Goal: Task Accomplishment & Management: Manage account settings

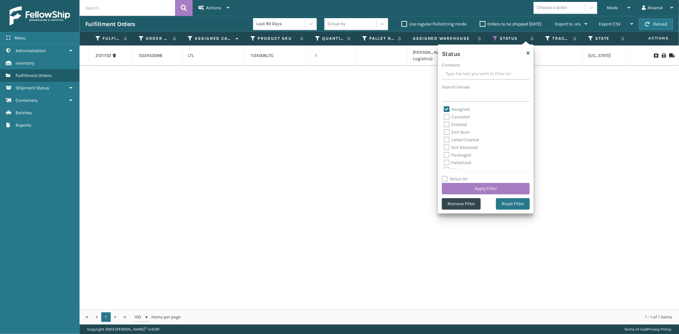
click at [449, 110] on label "Assigned" at bounding box center [457, 109] width 26 height 5
click at [444, 110] on input "Assigned" at bounding box center [444, 108] width 0 height 4
checkbox input "false"
drag, startPoint x: 448, startPoint y: 133, endPoint x: 446, endPoint y: 149, distance: 16.3
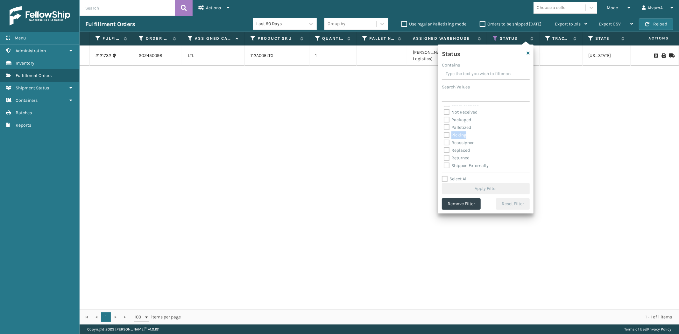
click at [448, 136] on label "Picking" at bounding box center [455, 134] width 23 height 5
click at [443, 136] on div "Assigned Canceled Entered Exit Scan Label Created Not Received Packaged Palleti…" at bounding box center [486, 138] width 88 height 64
click at [446, 135] on label "Picking" at bounding box center [455, 134] width 23 height 5
click at [444, 135] on input "Picking" at bounding box center [444, 134] width 0 height 4
checkbox input "true"
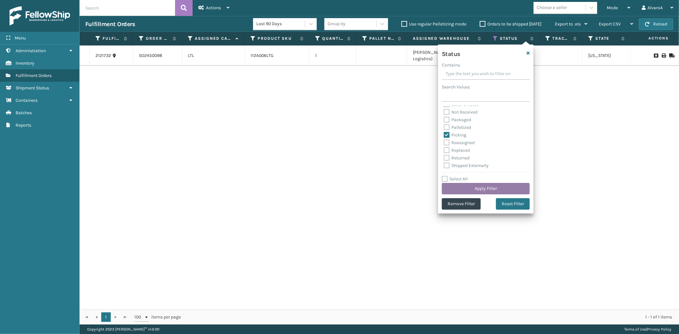
click at [450, 189] on button "Apply Filter" at bounding box center [486, 188] width 88 height 11
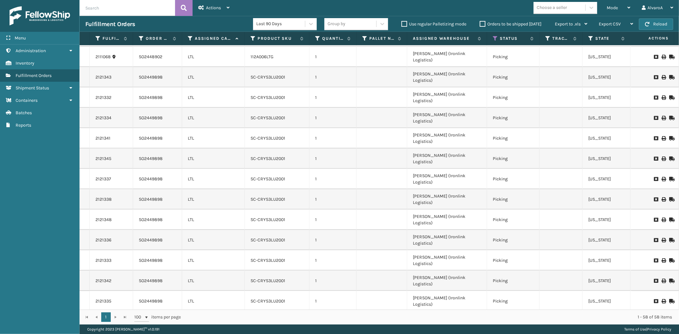
scroll to position [543, 0]
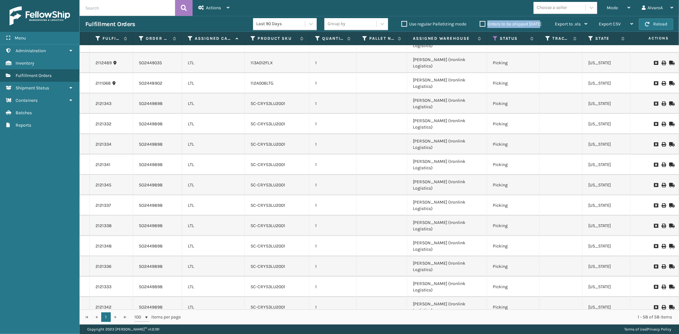
click at [484, 24] on label "Orders to be shipped [DATE]" at bounding box center [511, 23] width 62 height 5
click at [483, 24] on label "Orders to be shipped [DATE]" at bounding box center [511, 23] width 62 height 5
click at [480, 24] on input "Orders to be shipped [DATE]" at bounding box center [480, 22] width 0 height 4
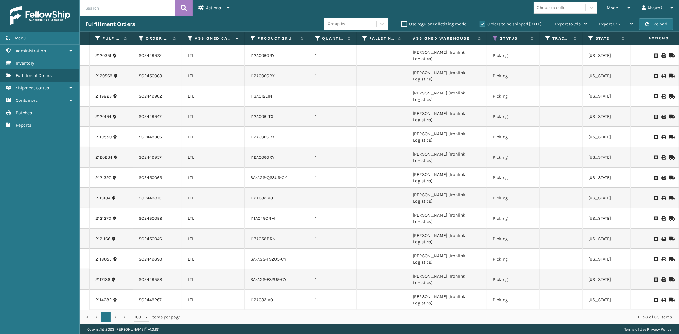
click at [483, 24] on label "Orders to be shipped [DATE]" at bounding box center [511, 23] width 62 height 5
click at [480, 24] on input "Orders to be shipped [DATE]" at bounding box center [480, 22] width 0 height 4
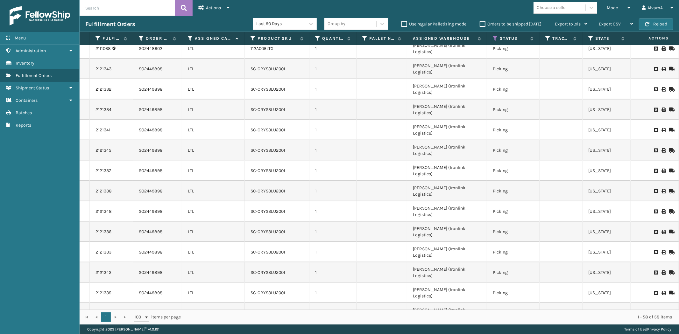
scroll to position [578, 0]
